Goal: Check status

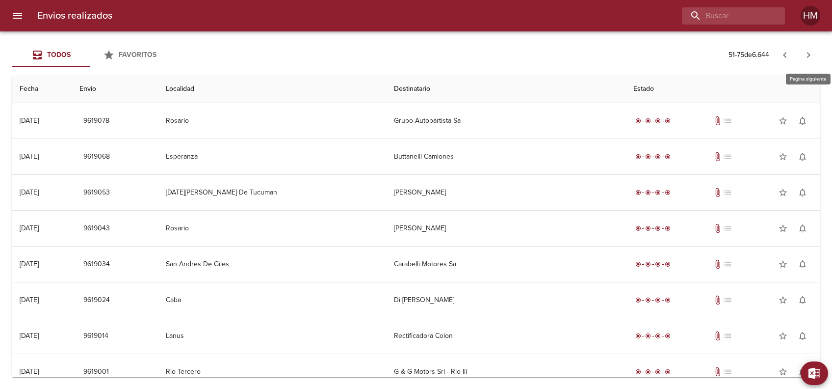
click at [807, 53] on icon "button" at bounding box center [809, 55] width 12 height 12
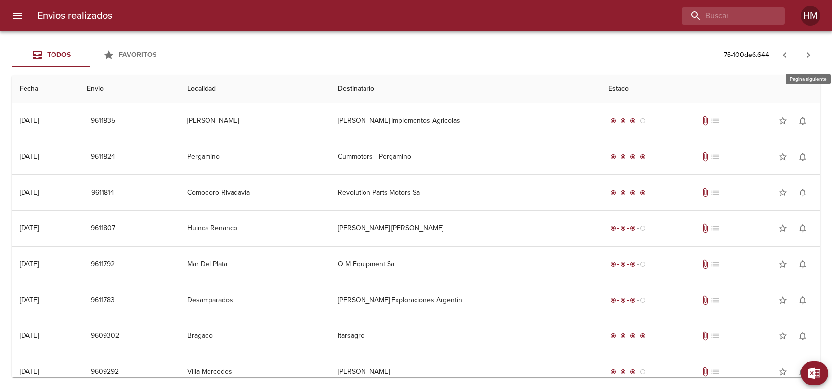
click at [806, 53] on icon "button" at bounding box center [809, 55] width 12 height 12
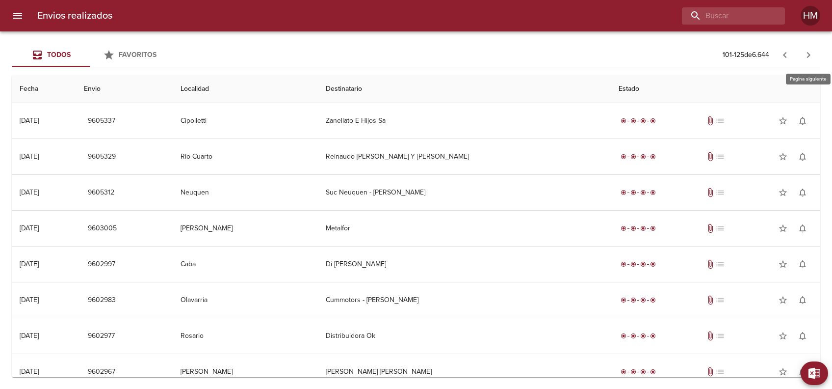
click at [806, 53] on icon "button" at bounding box center [809, 55] width 12 height 12
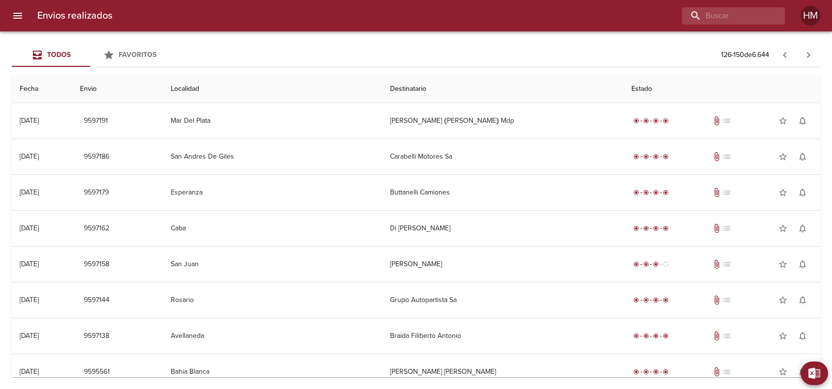
click at [785, 51] on icon "button" at bounding box center [785, 55] width 12 height 12
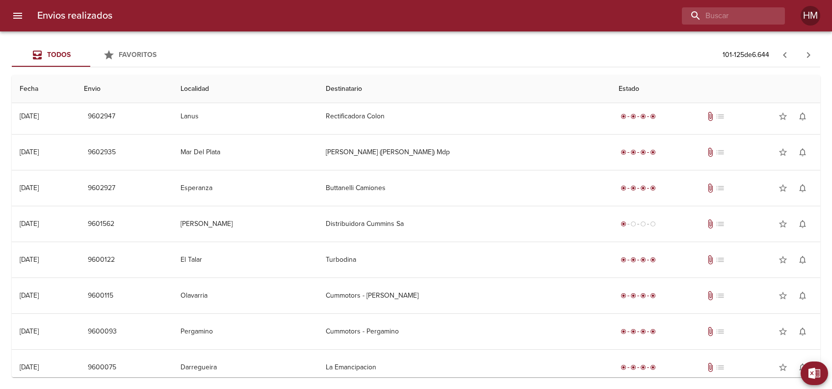
scroll to position [620, 0]
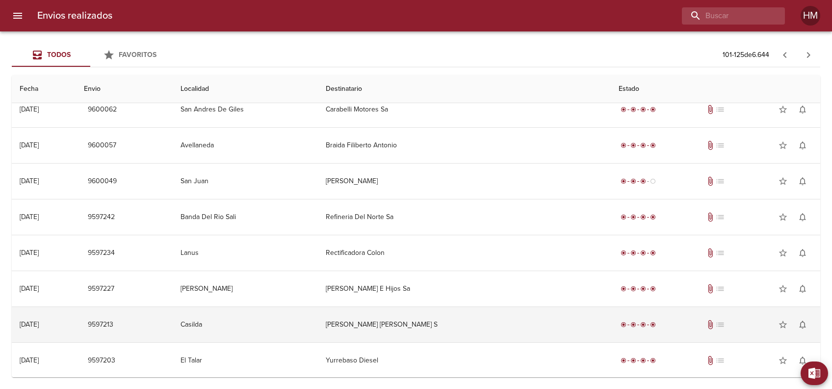
click at [391, 329] on td "[PERSON_NAME] [PERSON_NAME] S" at bounding box center [464, 324] width 293 height 35
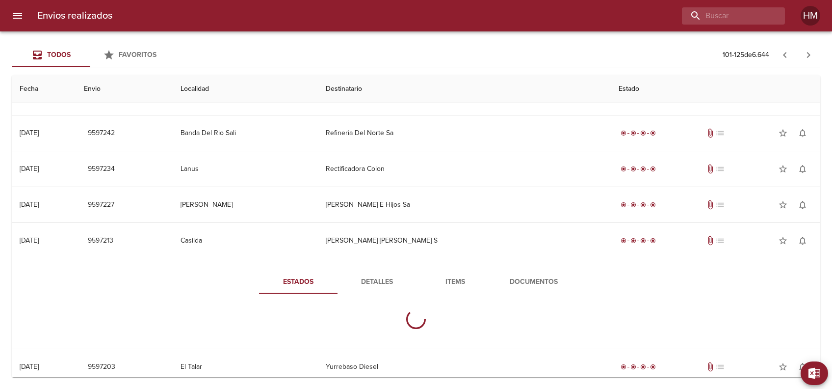
scroll to position [711, 0]
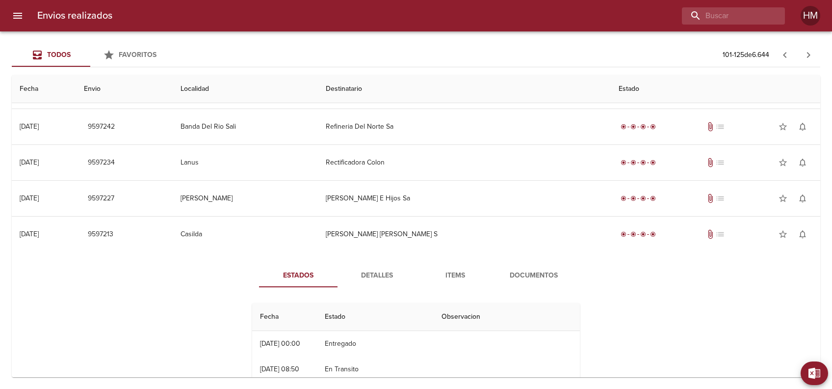
click at [519, 272] on span "Documentos" at bounding box center [534, 275] width 67 height 12
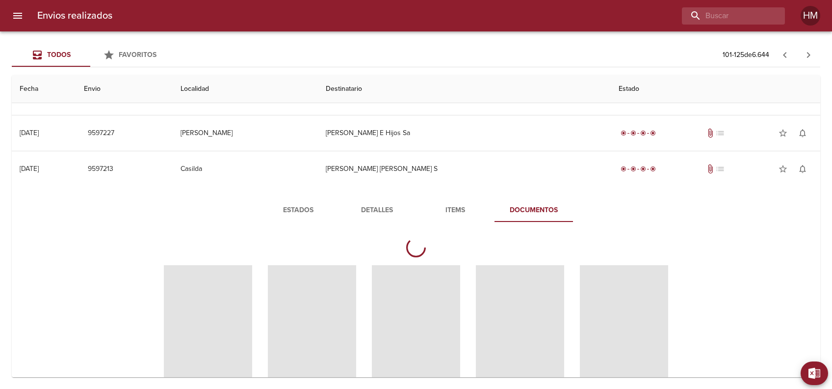
click at [384, 210] on span "Detalles" at bounding box center [377, 210] width 67 height 12
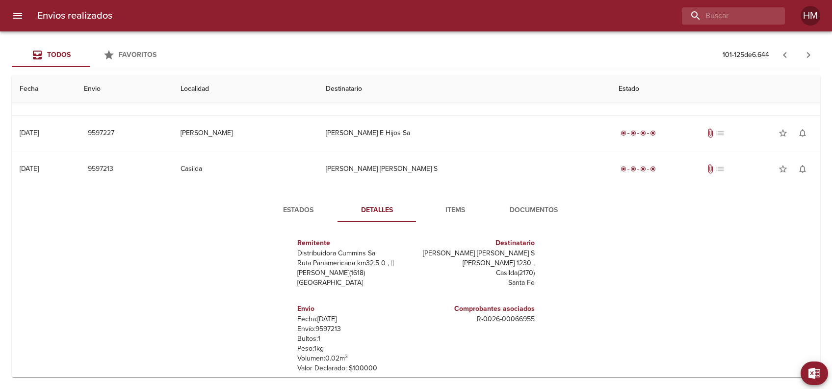
scroll to position [4, 0]
click at [467, 204] on span "Items" at bounding box center [455, 210] width 67 height 12
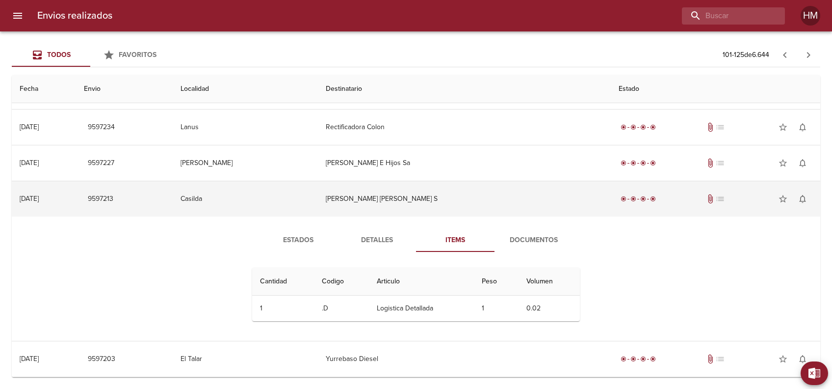
scroll to position [745, 0]
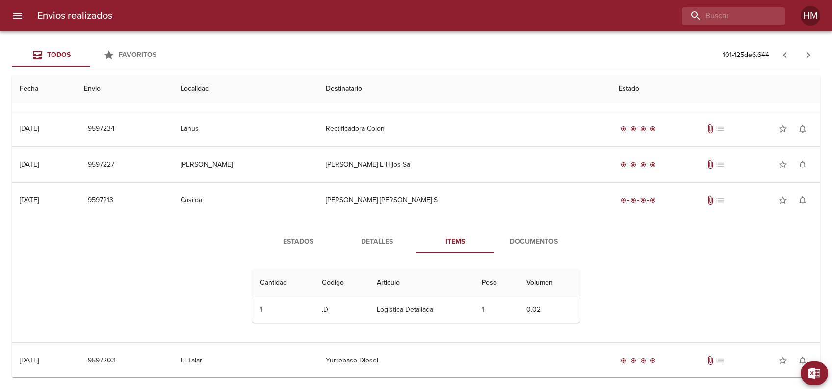
click at [292, 242] on span "Estados" at bounding box center [298, 242] width 67 height 12
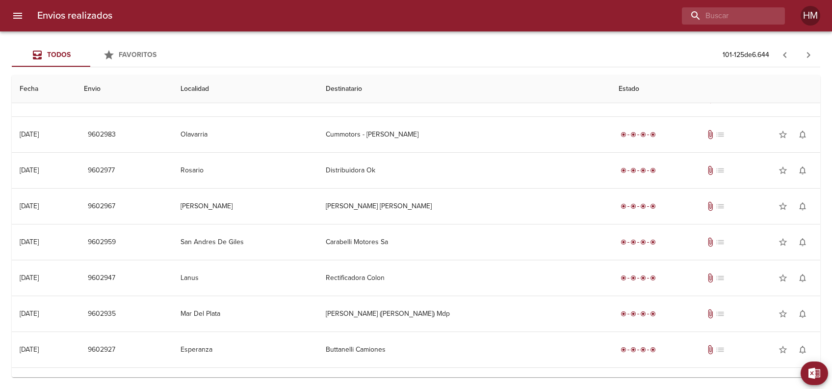
scroll to position [86, 0]
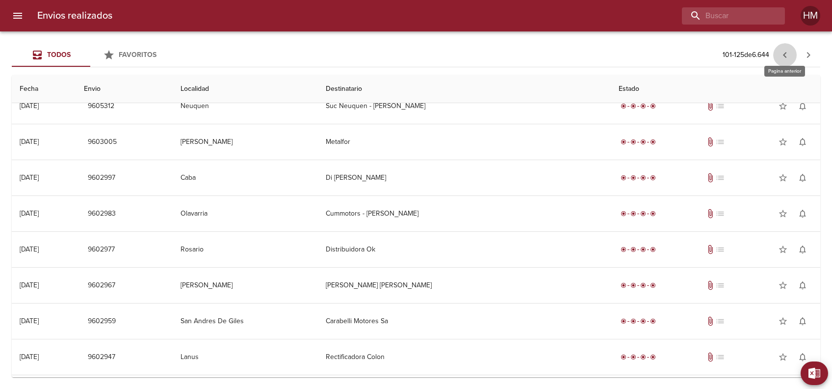
click at [784, 53] on icon "button" at bounding box center [785, 55] width 12 height 12
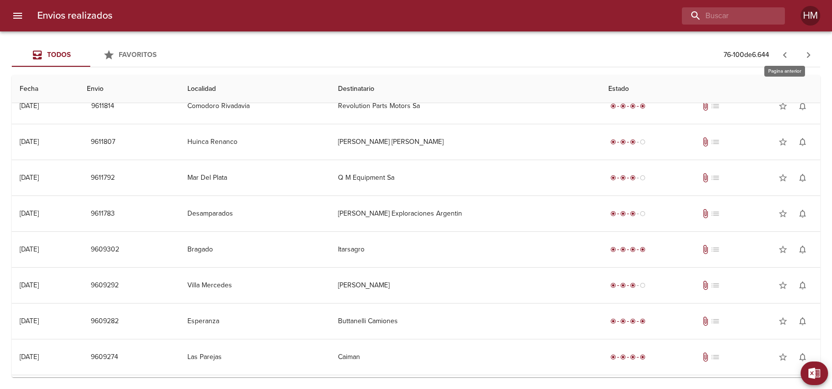
scroll to position [0, 0]
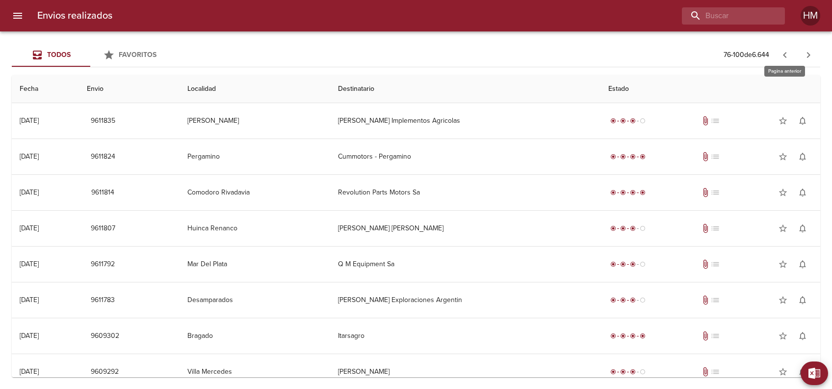
click at [791, 54] on button "button" at bounding box center [786, 55] width 24 height 24
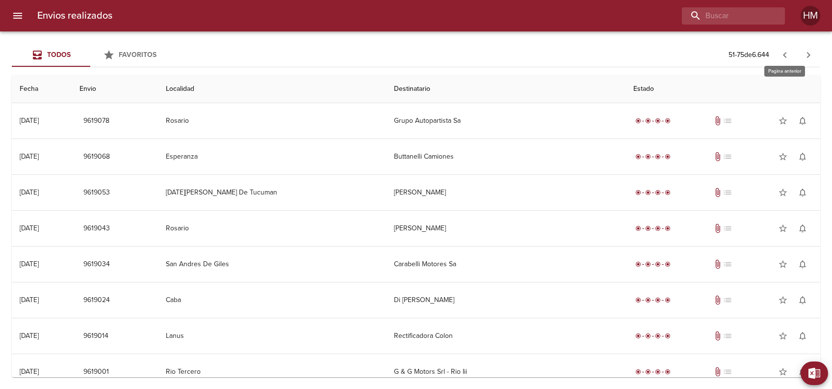
click at [779, 53] on icon "button" at bounding box center [785, 55] width 12 height 12
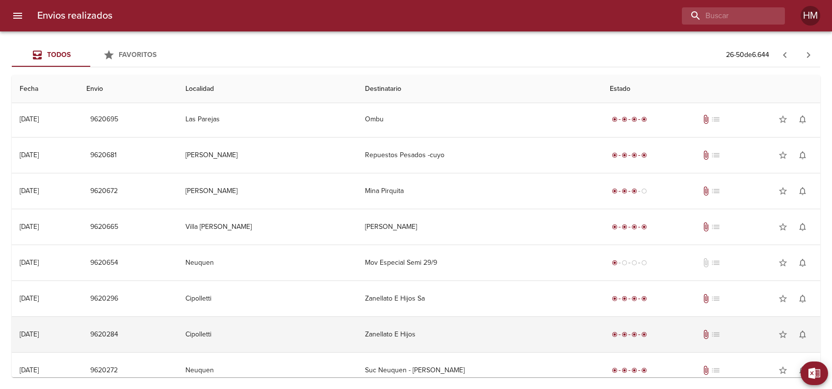
scroll to position [555, 0]
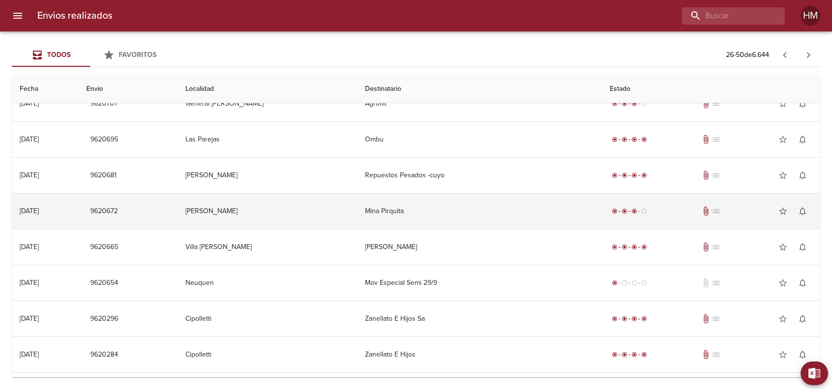
click at [398, 222] on td "Mina Pirquita" at bounding box center [479, 210] width 244 height 35
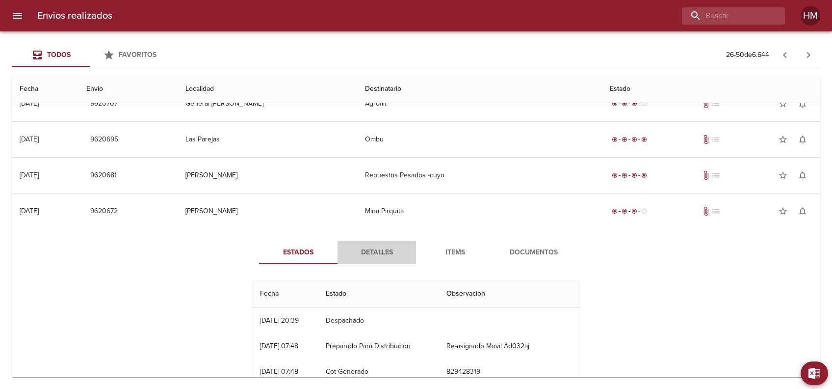
click at [368, 249] on span "Detalles" at bounding box center [377, 252] width 67 height 12
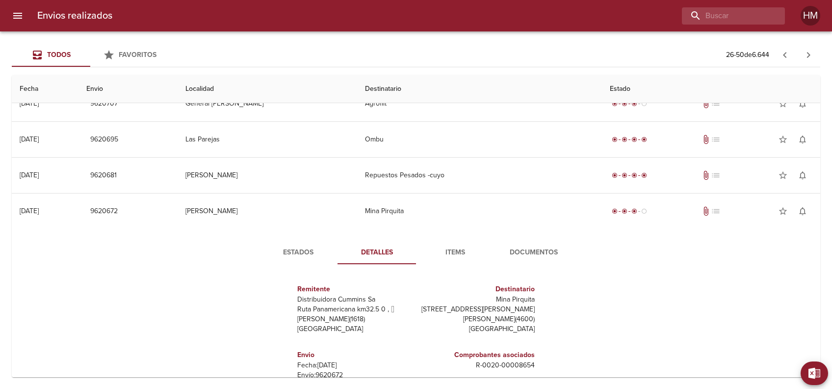
click at [303, 239] on div "Estados Detalles Items Documentos Remitente Distribuidora [PERSON_NAME] Ruta Pa…" at bounding box center [416, 354] width 793 height 251
click at [304, 251] on span "Estados" at bounding box center [298, 252] width 67 height 12
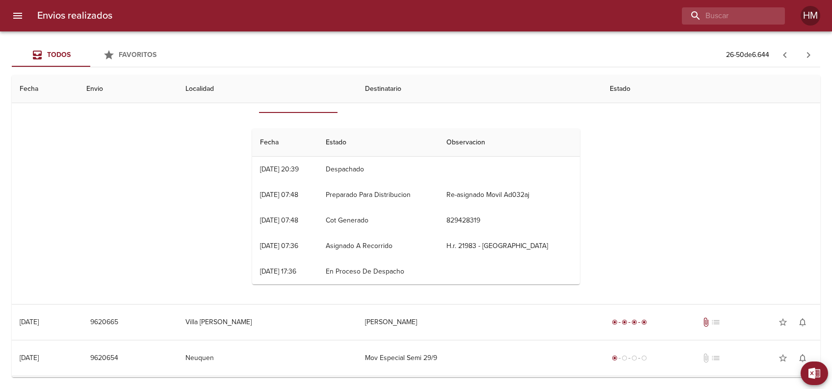
scroll to position [686, 0]
